Goal: Register for event/course

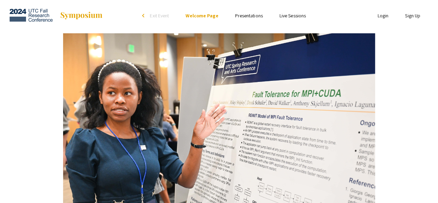
click at [236, 17] on link "Presentations" at bounding box center [249, 15] width 28 height 6
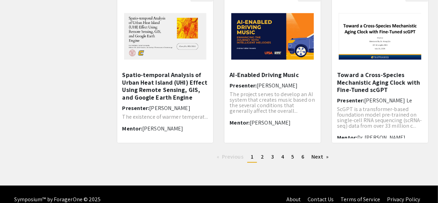
scroll to position [255, 0]
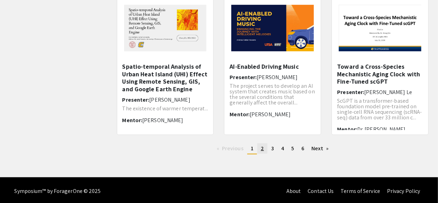
click at [263, 149] on link "page 2" at bounding box center [262, 148] width 10 height 10
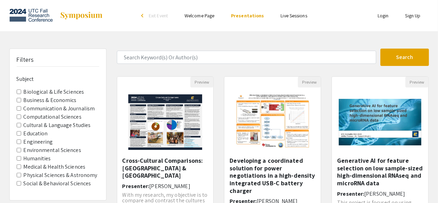
scroll to position [256, 0]
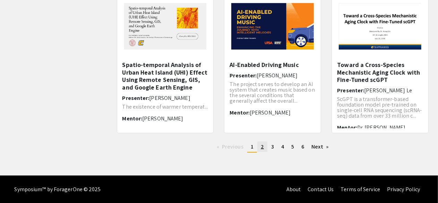
click at [264, 145] on link "page 2" at bounding box center [262, 146] width 10 height 10
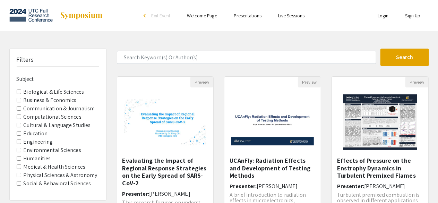
scroll to position [256, 0]
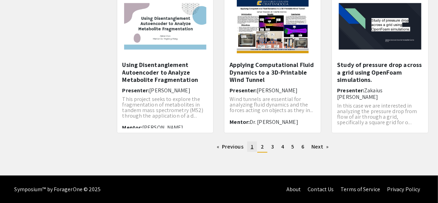
click at [250, 146] on link "page 1" at bounding box center [252, 146] width 10 height 10
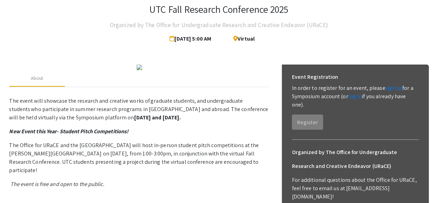
scroll to position [41, 0]
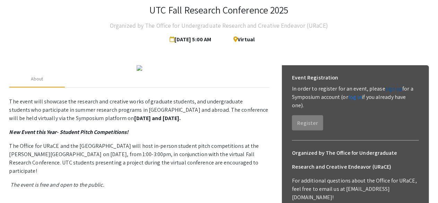
click at [387, 90] on link "sign up" at bounding box center [393, 88] width 17 height 7
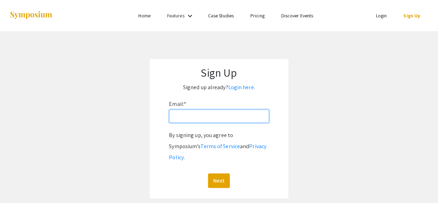
click at [255, 115] on input "Email: *" at bounding box center [219, 116] width 100 height 13
type input "[EMAIL_ADDRESS][DOMAIN_NAME]"
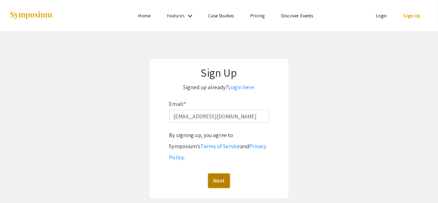
click at [214, 173] on button "Next" at bounding box center [219, 180] width 22 height 15
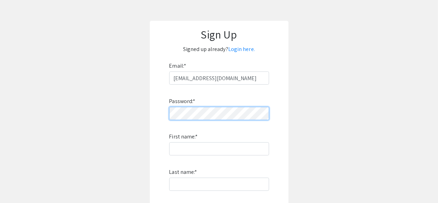
scroll to position [46, 0]
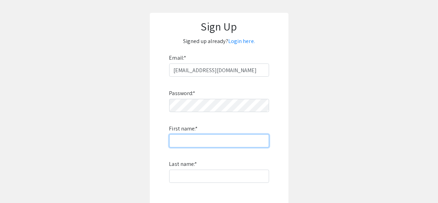
click at [215, 140] on input "First name: *" at bounding box center [219, 140] width 100 height 13
type input "[PERSON_NAME]"
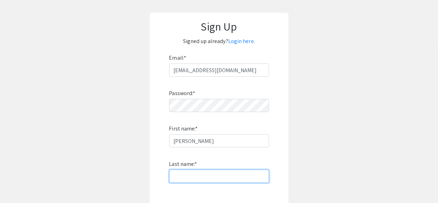
click at [199, 173] on input "Last name: *" at bounding box center [219, 175] width 100 height 13
type input "Garavelli"
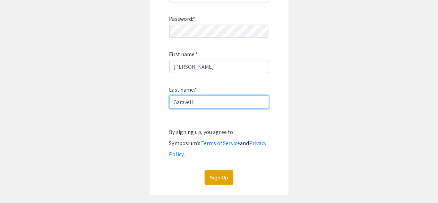
scroll to position [122, 0]
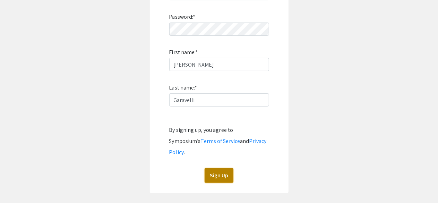
click at [218, 169] on button "Sign Up" at bounding box center [219, 175] width 29 height 15
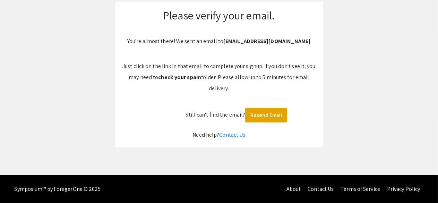
scroll to position [57, 0]
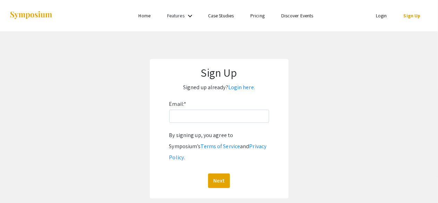
click at [389, 18] on li "Login" at bounding box center [381, 15] width 28 height 8
click at [385, 17] on link "Login" at bounding box center [381, 15] width 11 height 6
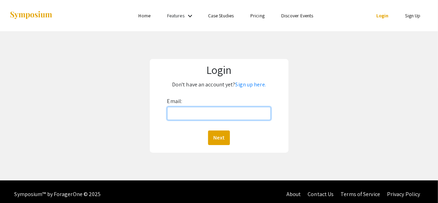
click at [233, 118] on input "Email:" at bounding box center [219, 113] width 104 height 13
type input "gabbygaravelli87@gmail.com"
drag, startPoint x: 243, startPoint y: 113, endPoint x: 124, endPoint y: 111, distance: 118.6
click at [124, 111] on div "Login Don't have an account yet? Sign up here. Email: gabbygaravelli87@gmail.co…" at bounding box center [219, 105] width 448 height 149
click at [196, 113] on input "Email:" at bounding box center [219, 113] width 104 height 13
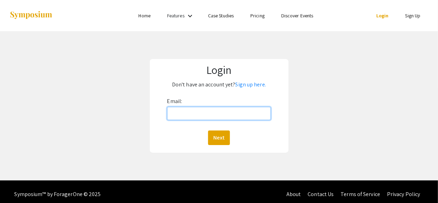
type input "[EMAIL_ADDRESS][DOMAIN_NAME]"
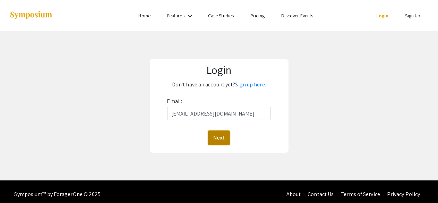
click at [214, 139] on button "Next" at bounding box center [219, 137] width 22 height 15
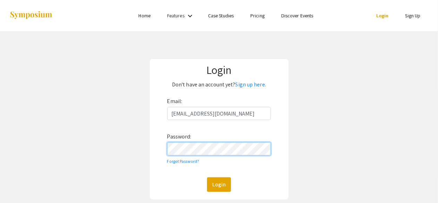
click at [207, 177] on button "Login" at bounding box center [219, 184] width 24 height 15
